Goal: Contribute content: Contribute content

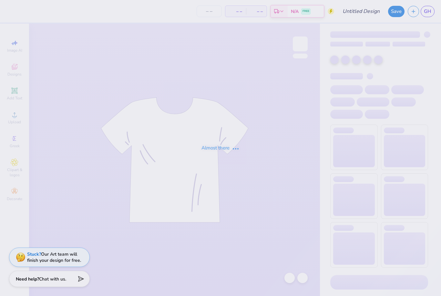
type input "Kappa B2S Tanks"
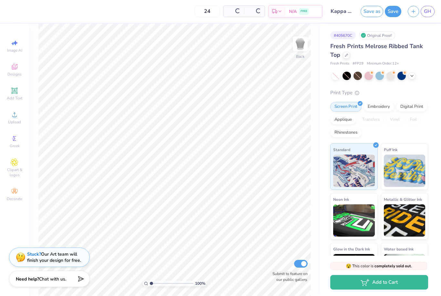
type input "50"
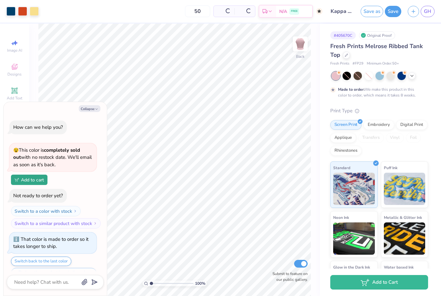
scroll to position [14, 0]
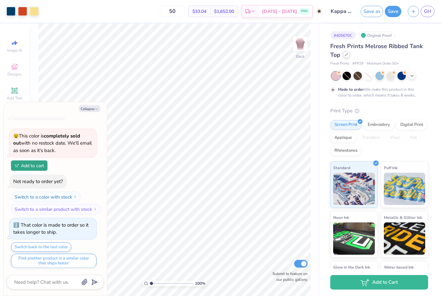
click at [347, 56] on icon at bounding box center [346, 54] width 3 height 3
type textarea "x"
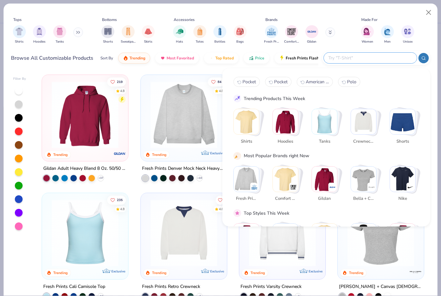
click at [368, 57] on input "text" at bounding box center [370, 57] width 85 height 7
type input "Tank"
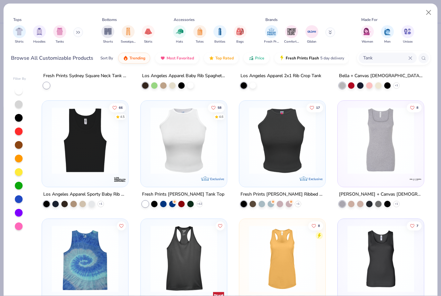
scroll to position [211, 0]
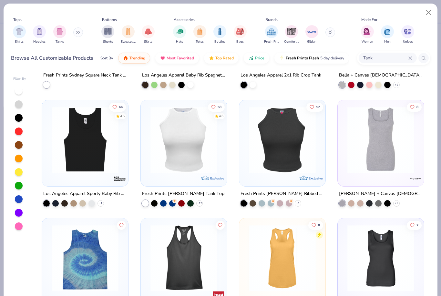
click at [188, 159] on img at bounding box center [183, 139] width 73 height 67
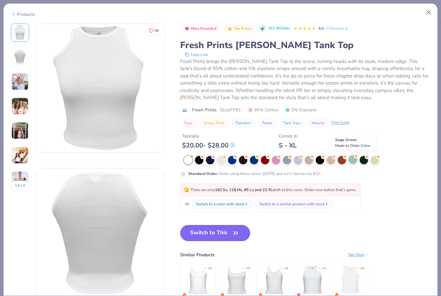
click at [354, 156] on icon at bounding box center [356, 156] width 5 height 5
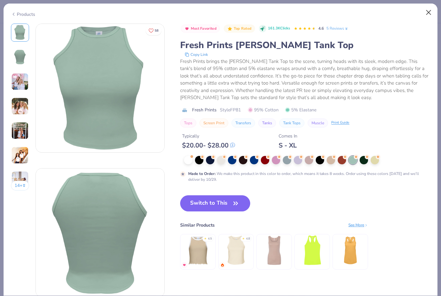
click at [428, 13] on button "Close" at bounding box center [429, 12] width 12 height 12
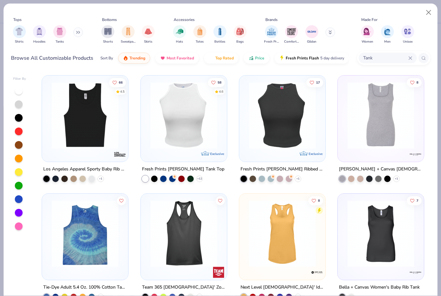
scroll to position [237, 0]
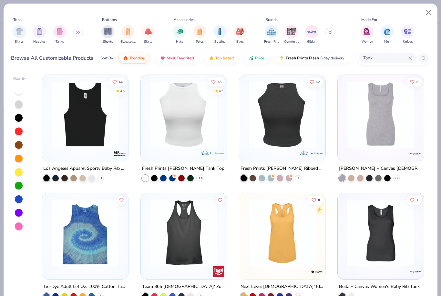
click at [283, 127] on img at bounding box center [282, 114] width 73 height 67
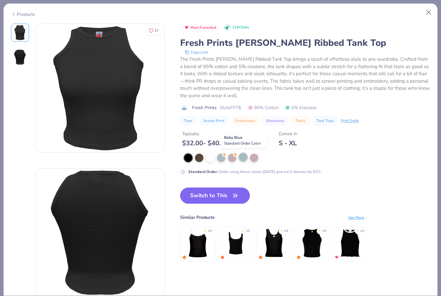
click at [245, 155] on div at bounding box center [243, 157] width 8 height 8
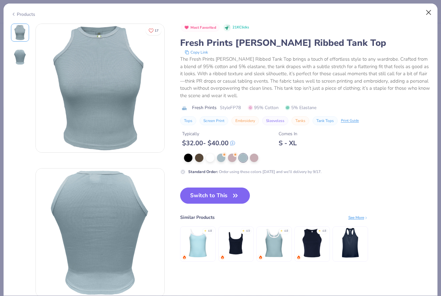
click at [432, 11] on button "Close" at bounding box center [429, 12] width 12 height 12
type textarea "x"
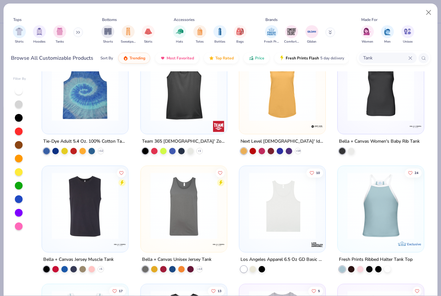
scroll to position [423, 0]
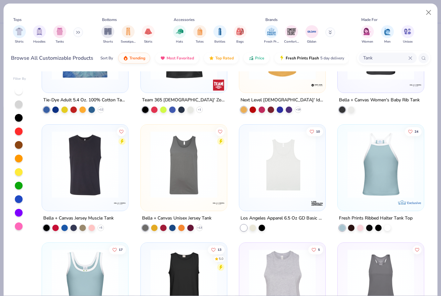
click at [410, 56] on icon at bounding box center [410, 58] width 4 height 4
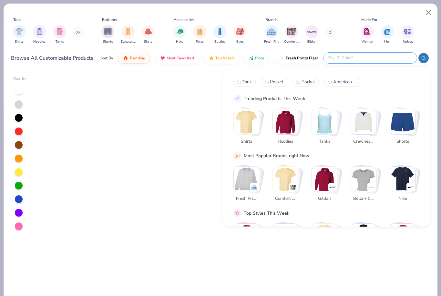
scroll to position [0, 0]
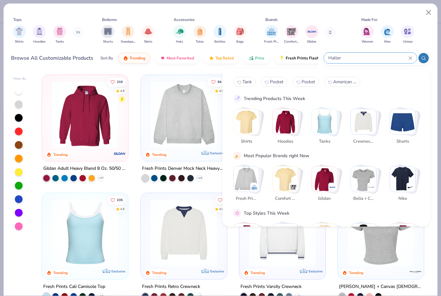
type input "Halter"
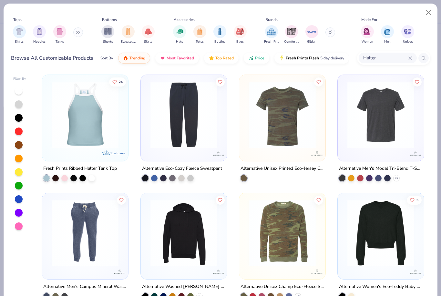
click at [87, 113] on img at bounding box center [84, 114] width 73 height 67
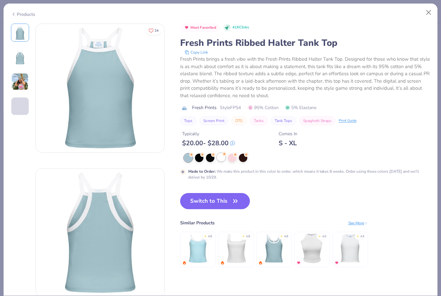
click at [225, 156] on div at bounding box center [221, 157] width 8 height 8
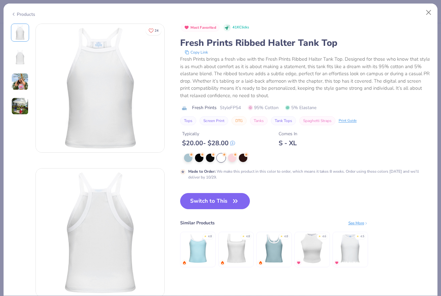
click at [20, 86] on img at bounding box center [19, 81] width 17 height 17
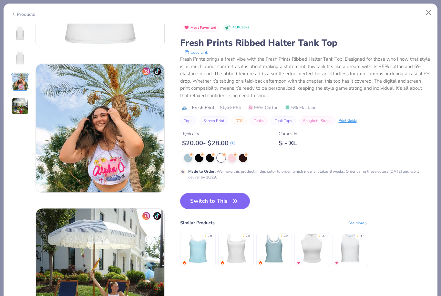
scroll to position [289, 0]
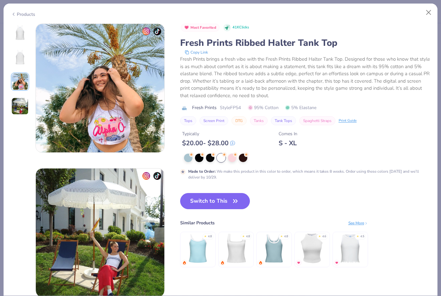
click at [24, 110] on img at bounding box center [19, 105] width 17 height 17
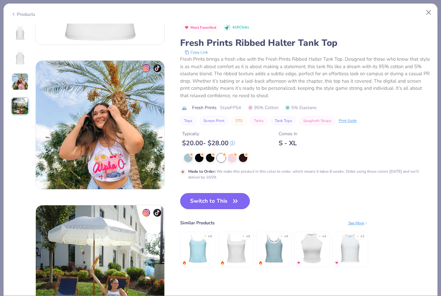
click at [17, 36] on img at bounding box center [19, 32] width 15 height 15
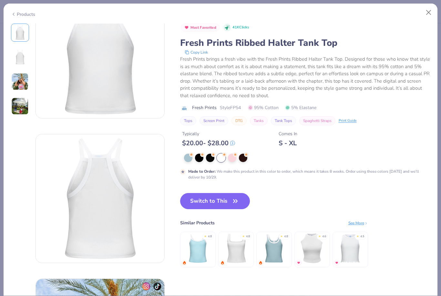
scroll to position [0, 0]
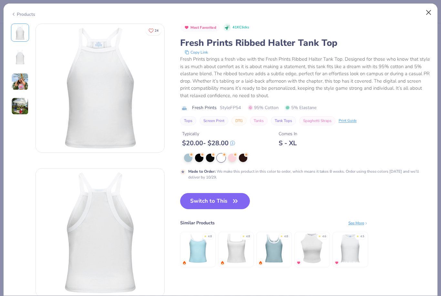
click at [429, 10] on button "Close" at bounding box center [429, 12] width 12 height 12
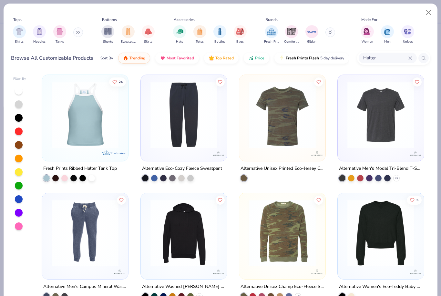
click at [98, 102] on div "24 Exclusive Fresh Prints Ribbed Halter Tank Top Alternative Eco-Cozy Fleece Sw…" at bounding box center [233, 183] width 394 height 224
click at [91, 107] on img at bounding box center [84, 114] width 73 height 67
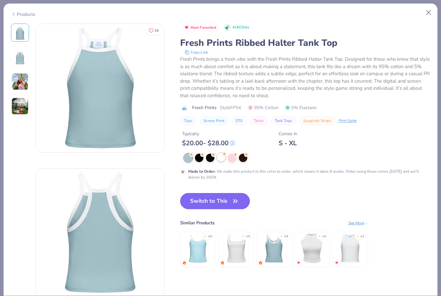
click at [219, 156] on div at bounding box center [221, 157] width 8 height 8
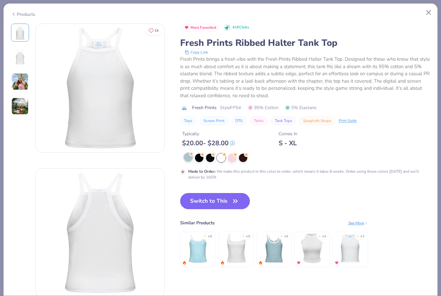
click at [187, 158] on div at bounding box center [188, 157] width 8 height 8
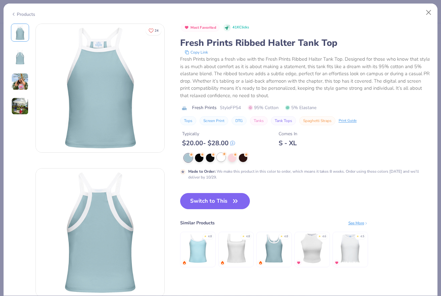
click at [220, 155] on div at bounding box center [221, 157] width 8 height 8
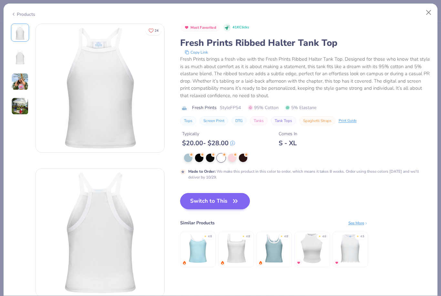
click at [214, 198] on button "Switch to This" at bounding box center [215, 201] width 70 height 16
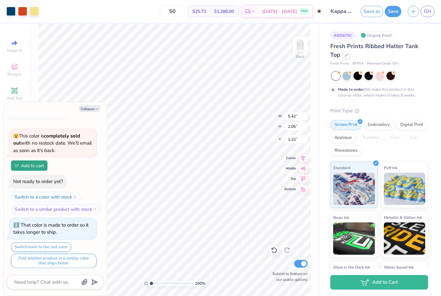
type textarea "x"
type input "3.85"
click at [346, 73] on div at bounding box center [346, 75] width 8 height 8
type textarea "x"
type input "3.88"
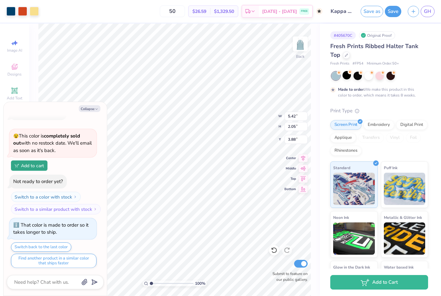
type textarea "x"
type input "5.27"
type input "1.99"
click at [97, 110] on icon "button" at bounding box center [97, 109] width 4 height 4
type textarea "x"
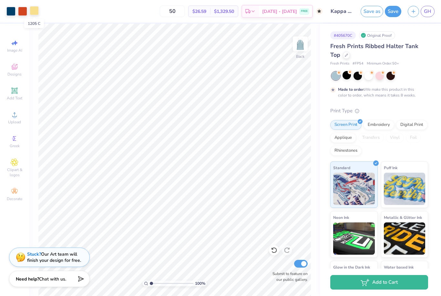
click at [33, 9] on div at bounding box center [34, 10] width 9 height 9
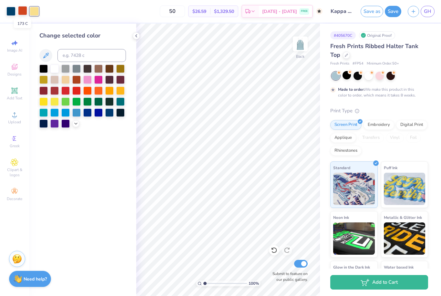
click at [20, 14] on div at bounding box center [22, 10] width 9 height 9
click at [78, 125] on icon at bounding box center [75, 122] width 5 height 5
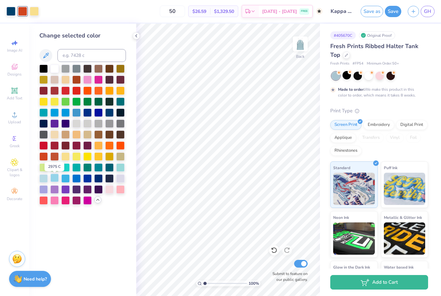
click at [54, 182] on div at bounding box center [54, 178] width 8 height 8
click at [375, 76] on div at bounding box center [379, 75] width 8 height 8
click at [379, 76] on div at bounding box center [379, 75] width 8 height 8
click at [35, 12] on div at bounding box center [34, 10] width 9 height 9
click at [76, 138] on div at bounding box center [76, 134] width 8 height 8
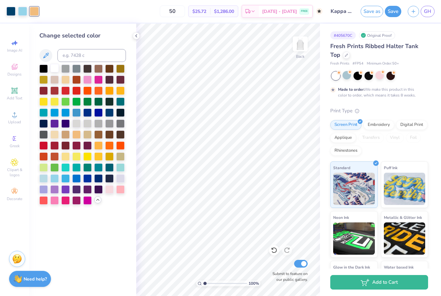
click at [55, 69] on div at bounding box center [54, 68] width 8 height 8
click at [119, 190] on div at bounding box center [120, 189] width 8 height 8
click at [43, 182] on div at bounding box center [43, 178] width 8 height 8
click at [24, 9] on div at bounding box center [22, 10] width 9 height 9
click at [46, 171] on div at bounding box center [43, 167] width 8 height 8
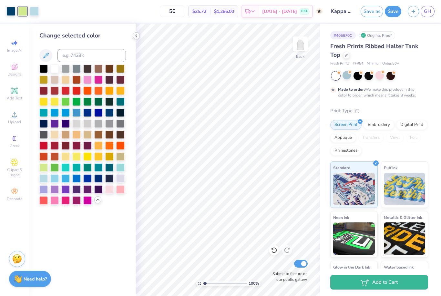
click at [138, 37] on icon at bounding box center [136, 35] width 5 height 5
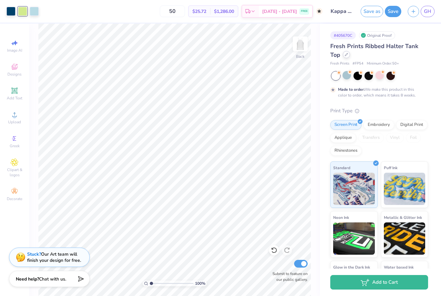
click at [347, 56] on icon at bounding box center [346, 54] width 3 height 3
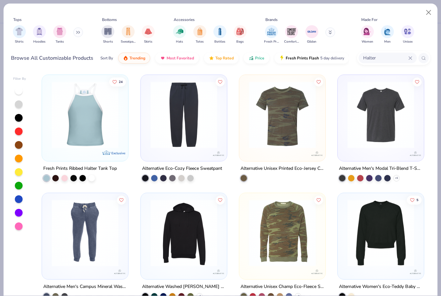
click at [411, 56] on icon at bounding box center [410, 58] width 4 height 4
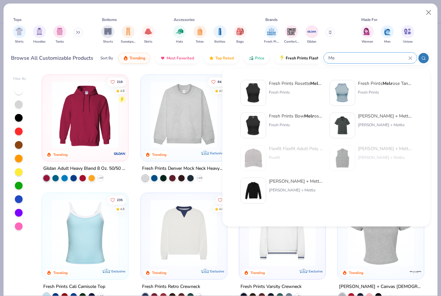
type input "M"
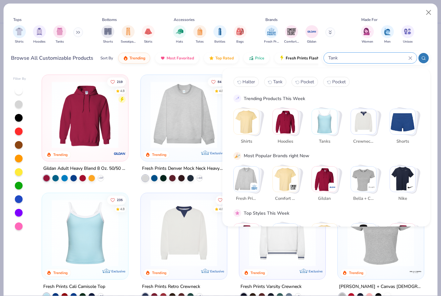
type input "Tank"
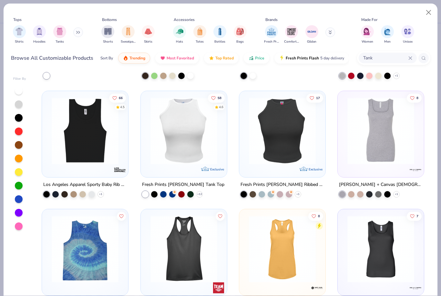
scroll to position [225, 0]
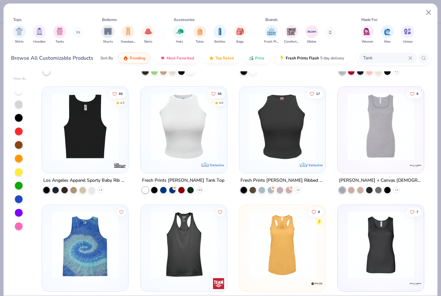
click at [185, 127] on img at bounding box center [183, 126] width 73 height 67
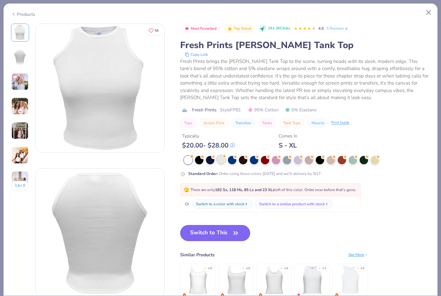
click at [225, 161] on div at bounding box center [221, 159] width 8 height 8
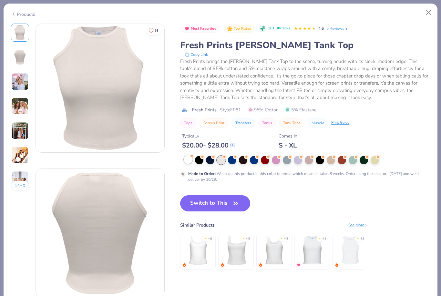
click at [189, 161] on div at bounding box center [188, 159] width 8 height 8
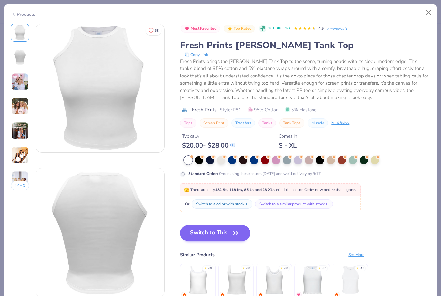
click at [222, 232] on button "Switch to This" at bounding box center [215, 233] width 70 height 16
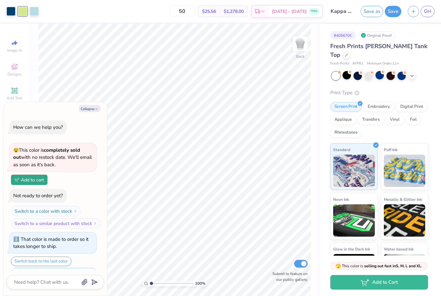
scroll to position [53, 0]
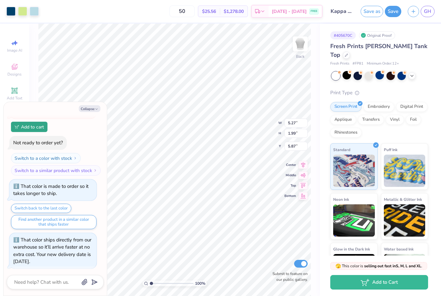
type textarea "x"
type input "4.83"
click at [26, 12] on div at bounding box center [22, 10] width 9 height 9
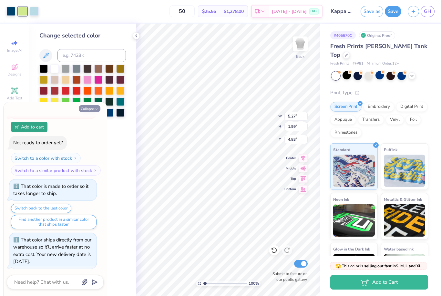
click at [93, 109] on button "Collapse" at bounding box center [90, 108] width 22 height 7
type textarea "x"
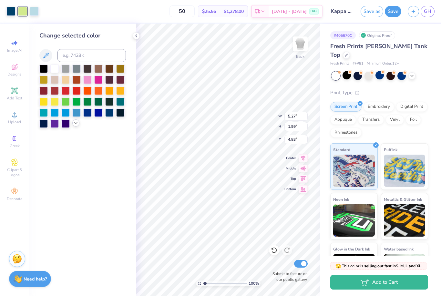
click at [78, 127] on div at bounding box center [75, 122] width 7 height 7
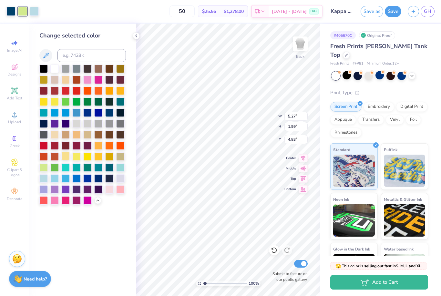
click at [68, 159] on div at bounding box center [65, 156] width 8 height 8
click at [102, 193] on div at bounding box center [98, 189] width 8 height 8
click at [66, 160] on div at bounding box center [65, 156] width 8 height 8
click at [109, 272] on div "Change selected color" at bounding box center [82, 160] width 107 height 272
click at [301, 162] on div "100 % Back W 5.27 H 1.99 Y 4.83 Center Middle Top Bottom Submit to feature on o…" at bounding box center [228, 160] width 184 height 272
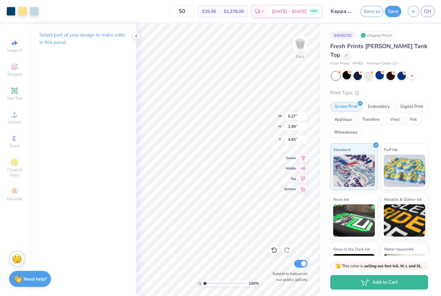
type input "5.46"
type input "2.06"
click at [138, 37] on icon at bounding box center [136, 35] width 5 height 5
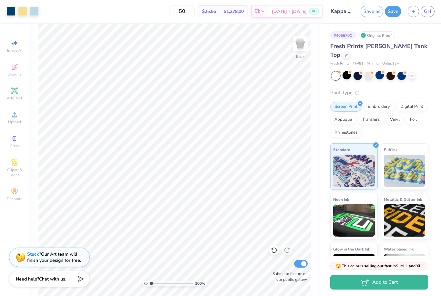
click at [354, 14] on input "Kappa B2S Tanks" at bounding box center [342, 11] width 32 height 13
click at [412, 73] on icon at bounding box center [411, 75] width 5 height 5
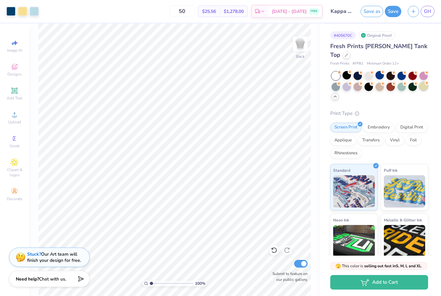
click at [423, 82] on div at bounding box center [423, 86] width 8 height 8
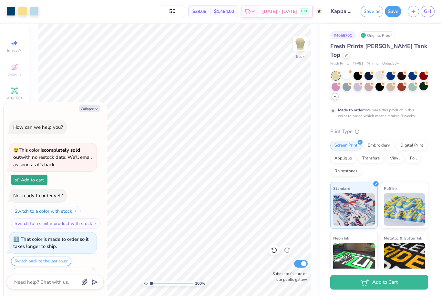
scroll to position [113, 0]
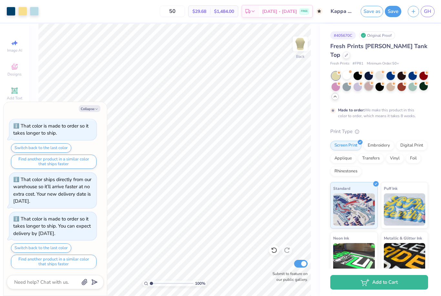
click at [368, 82] on div at bounding box center [368, 86] width 8 height 8
click at [390, 82] on div at bounding box center [390, 86] width 8 height 8
click at [381, 71] on div at bounding box center [379, 75] width 8 height 8
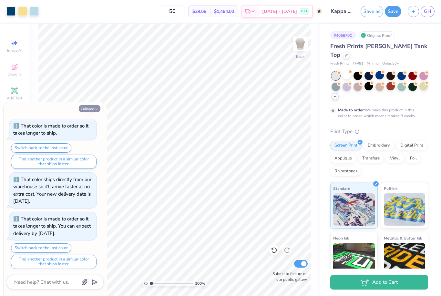
click at [95, 110] on icon "button" at bounding box center [97, 109] width 4 height 4
type textarea "x"
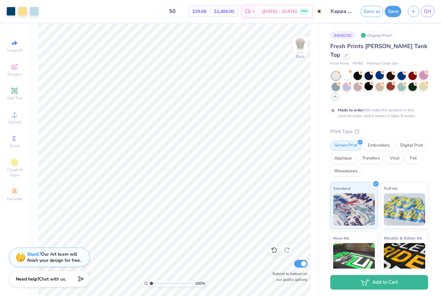
click at [425, 70] on icon at bounding box center [426, 72] width 5 height 5
click at [337, 81] on icon at bounding box center [339, 83] width 5 height 5
click at [348, 82] on div at bounding box center [346, 86] width 8 height 8
click at [383, 71] on div at bounding box center [379, 75] width 8 height 8
click at [401, 71] on div at bounding box center [401, 75] width 8 height 8
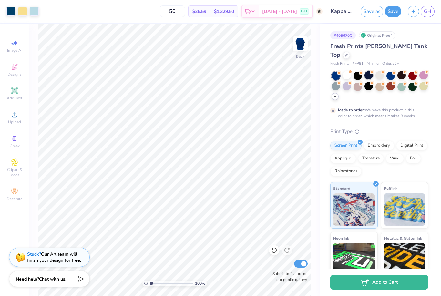
click at [368, 71] on div at bounding box center [368, 75] width 8 height 8
click at [380, 82] on div at bounding box center [379, 86] width 8 height 8
click at [401, 82] on div at bounding box center [401, 86] width 8 height 8
click at [341, 70] on circle at bounding box center [339, 72] width 5 height 5
click at [382, 82] on div at bounding box center [379, 86] width 8 height 8
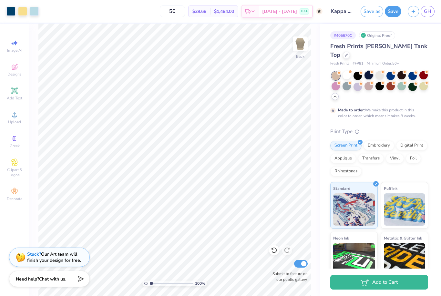
click at [367, 71] on div at bounding box center [368, 75] width 8 height 8
click at [393, 13] on button "Save" at bounding box center [393, 10] width 16 height 11
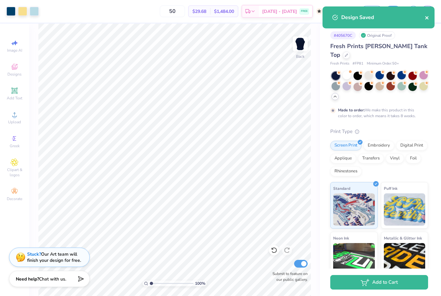
click at [425, 18] on icon "close" at bounding box center [427, 17] width 5 height 5
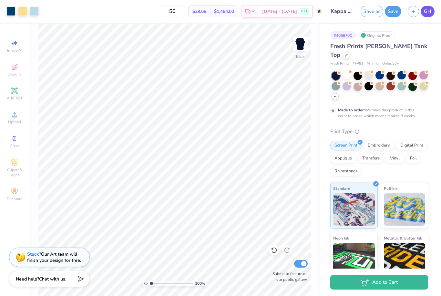
click at [429, 12] on span "GH" at bounding box center [427, 11] width 7 height 7
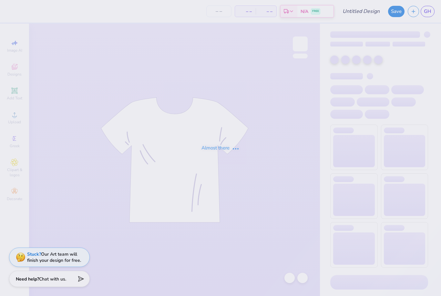
type input "Olive tank"
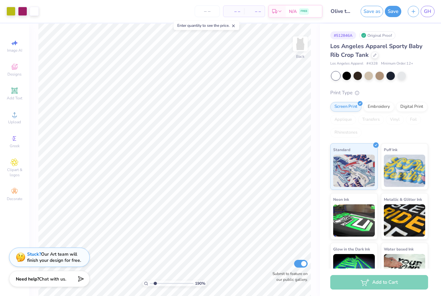
type input "1.88454509207969"
click at [423, 16] on link "GH" at bounding box center [428, 11] width 14 height 11
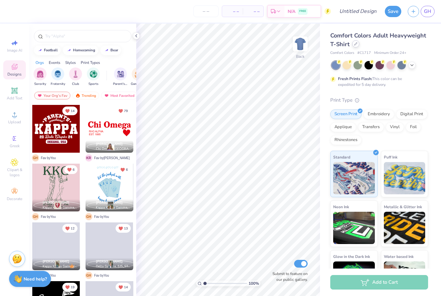
click at [354, 45] on icon at bounding box center [355, 44] width 3 height 3
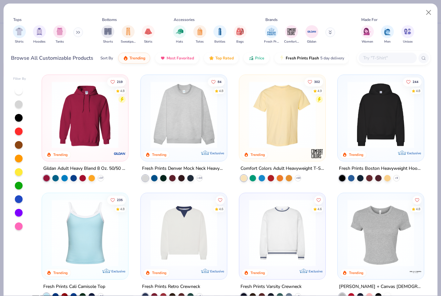
click at [386, 55] on input "text" at bounding box center [387, 57] width 50 height 7
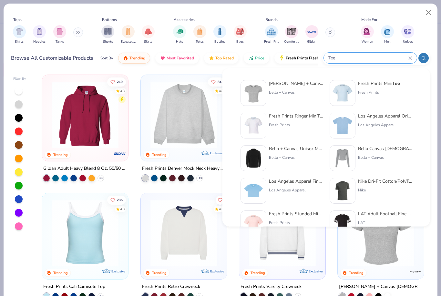
type input "Tee"
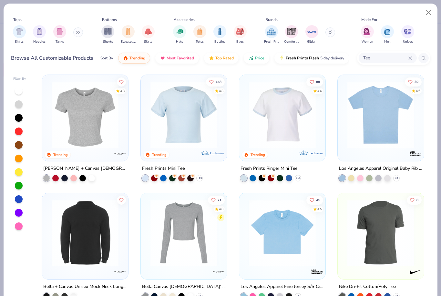
click at [103, 121] on img at bounding box center [84, 114] width 73 height 67
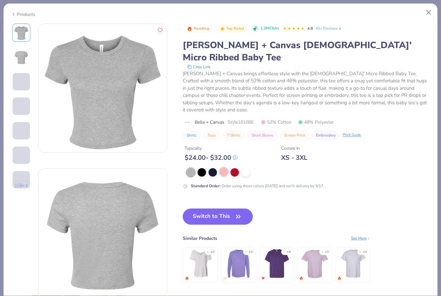
click at [226, 168] on div at bounding box center [223, 172] width 8 height 8
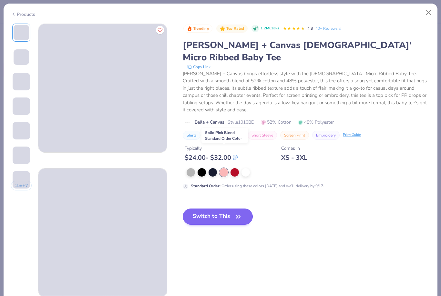
click at [227, 209] on button "Switch to This" at bounding box center [218, 217] width 70 height 16
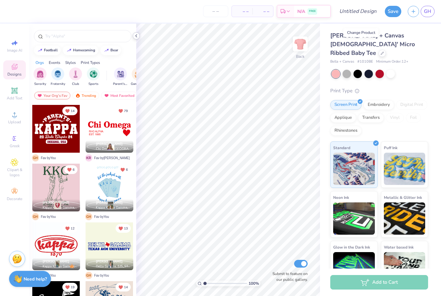
click at [139, 35] on div at bounding box center [136, 35] width 7 height 7
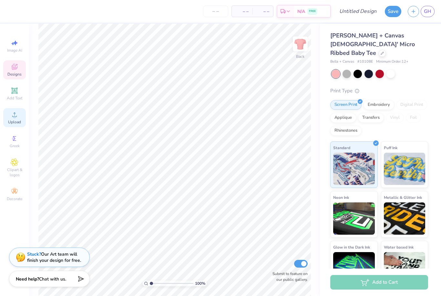
click at [18, 121] on div "Upload" at bounding box center [14, 117] width 23 height 19
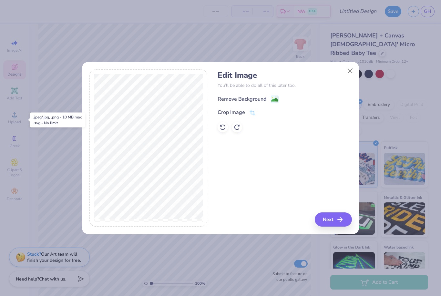
click at [263, 96] on div "Remove Background" at bounding box center [242, 99] width 49 height 8
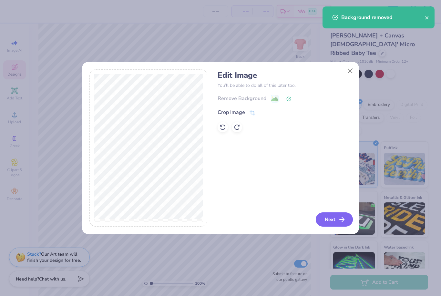
click at [338, 225] on button "Next" at bounding box center [334, 219] width 37 height 14
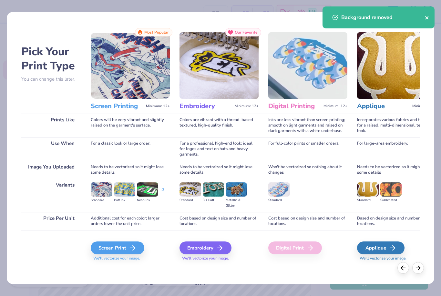
click at [425, 16] on icon "close" at bounding box center [427, 17] width 5 height 5
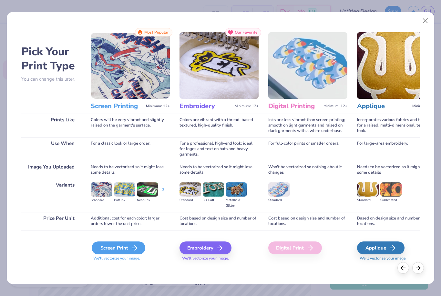
click at [121, 252] on div "Screen Print" at bounding box center [119, 247] width 54 height 13
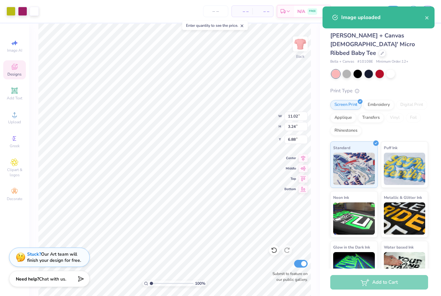
type input "7.89"
type input "2.32"
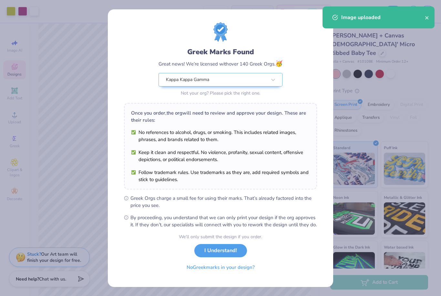
type input "3.00"
click at [376, 15] on div "Image uploaded" at bounding box center [383, 18] width 84 height 8
click at [425, 15] on button "close" at bounding box center [427, 18] width 5 height 8
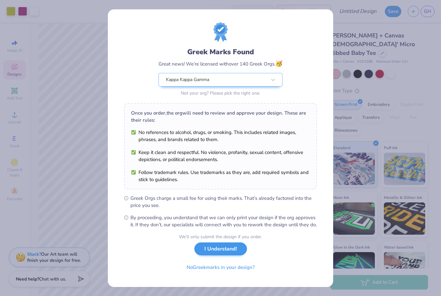
click at [226, 256] on button "I Understand!" at bounding box center [220, 248] width 53 height 13
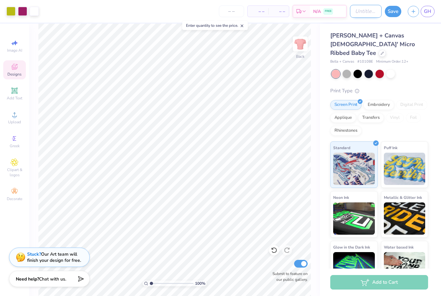
click at [360, 12] on input "Design Title" at bounding box center [366, 11] width 32 height 13
type input "Olive tee"
click at [368, 69] on div at bounding box center [368, 73] width 8 height 8
click at [389, 69] on div at bounding box center [390, 73] width 8 height 8
click at [379, 69] on div at bounding box center [379, 73] width 8 height 8
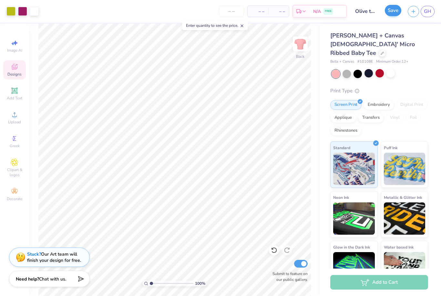
click at [390, 12] on button "Save" at bounding box center [393, 10] width 16 height 11
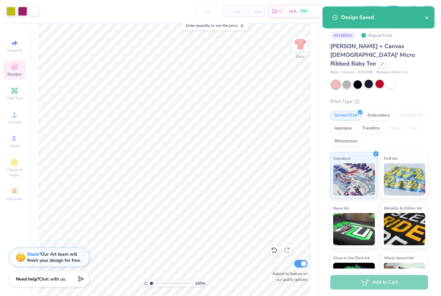
click at [429, 14] on div "Design Saved" at bounding box center [378, 17] width 112 height 22
click at [427, 18] on icon "close" at bounding box center [426, 17] width 3 height 3
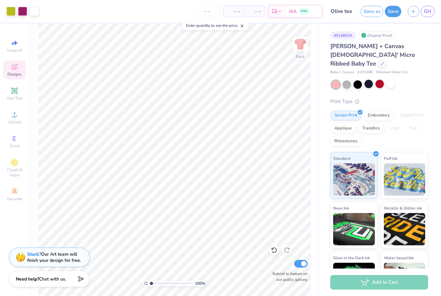
click at [429, 11] on span "GH" at bounding box center [427, 11] width 7 height 7
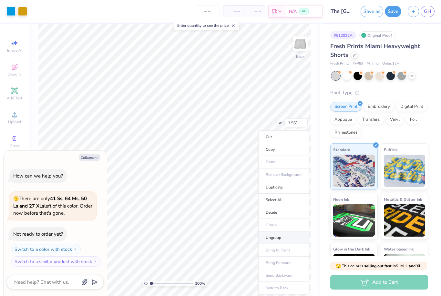
click at [267, 242] on li "Ungroup" at bounding box center [283, 237] width 51 height 13
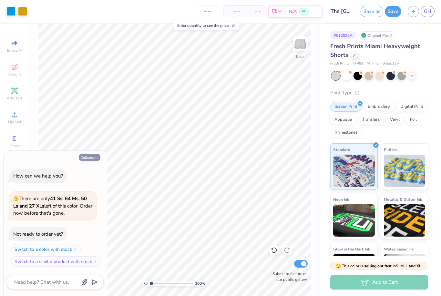
click at [92, 155] on button "Collapse" at bounding box center [90, 157] width 22 height 7
type textarea "x"
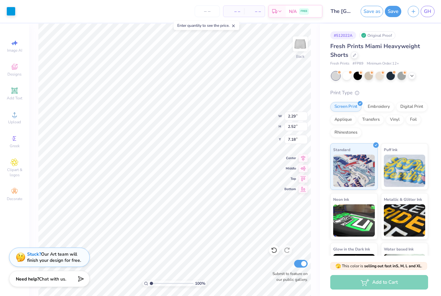
type input "1.55"
type input "2.26"
type input "7.63"
type input "2.36"
type input "0.81"
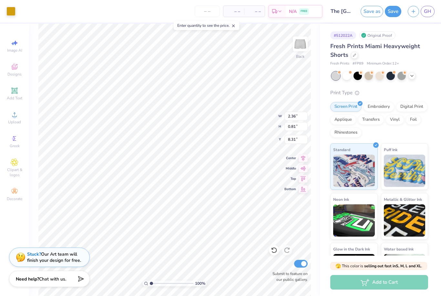
type input "8.90"
type input "2.56"
type input "0.88"
type input "8.88"
type input "2.29"
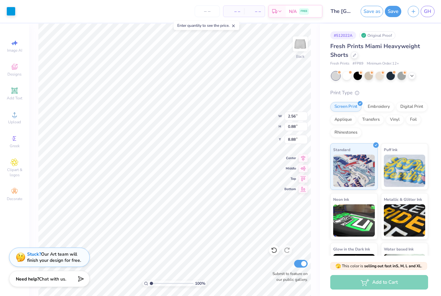
type input "2.52"
type input "7.00"
click at [393, 9] on button "Save" at bounding box center [393, 10] width 16 height 11
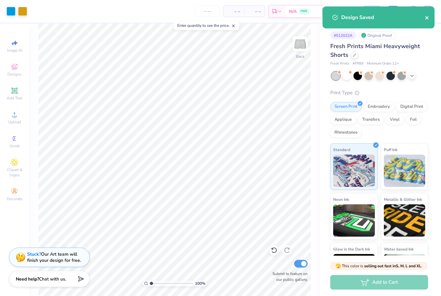
click at [428, 16] on icon "close" at bounding box center [426, 17] width 3 height 3
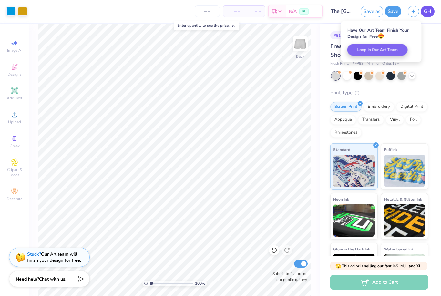
click at [426, 11] on span "GH" at bounding box center [427, 11] width 7 height 7
